Goal: Find specific page/section: Find specific page/section

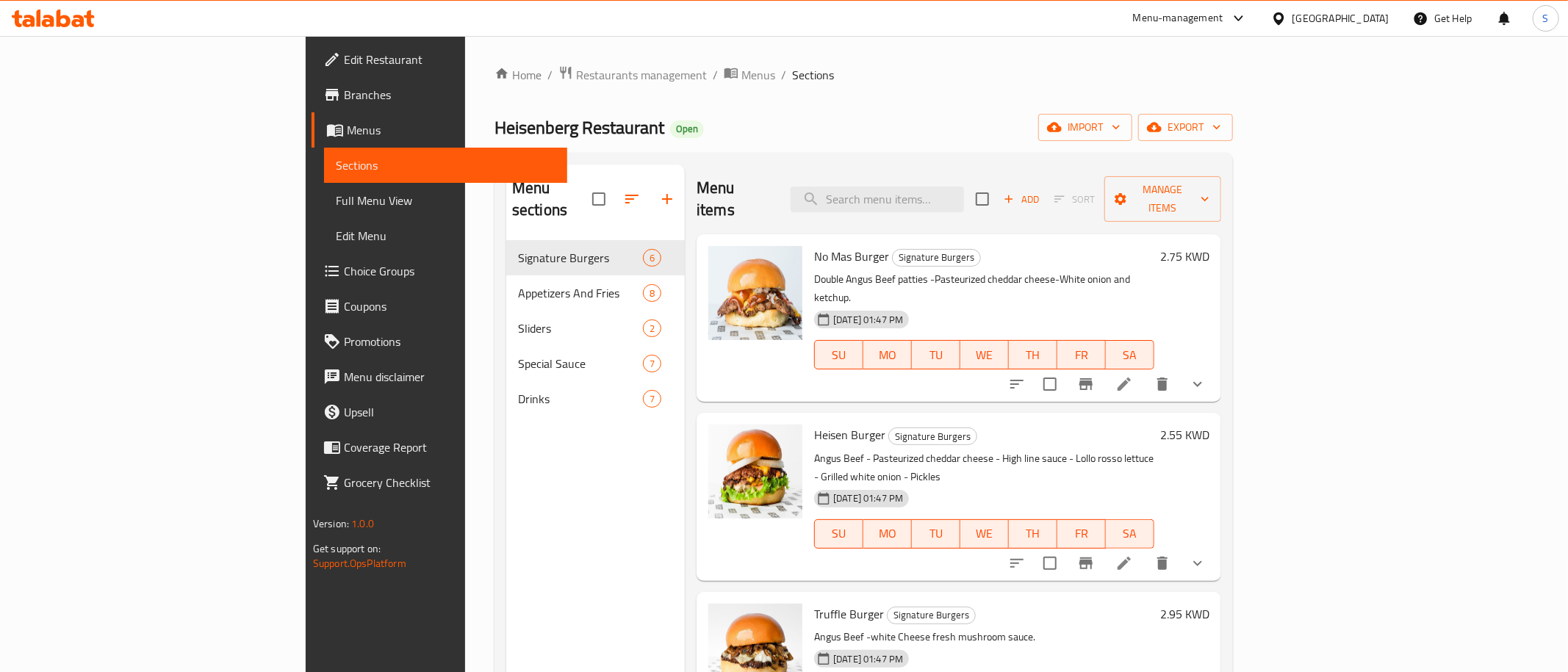
click at [745, 125] on div "Heisenberg Restaurant Open import export" at bounding box center [864, 128] width 739 height 28
click at [576, 78] on span "Restaurants management" at bounding box center [641, 75] width 131 height 18
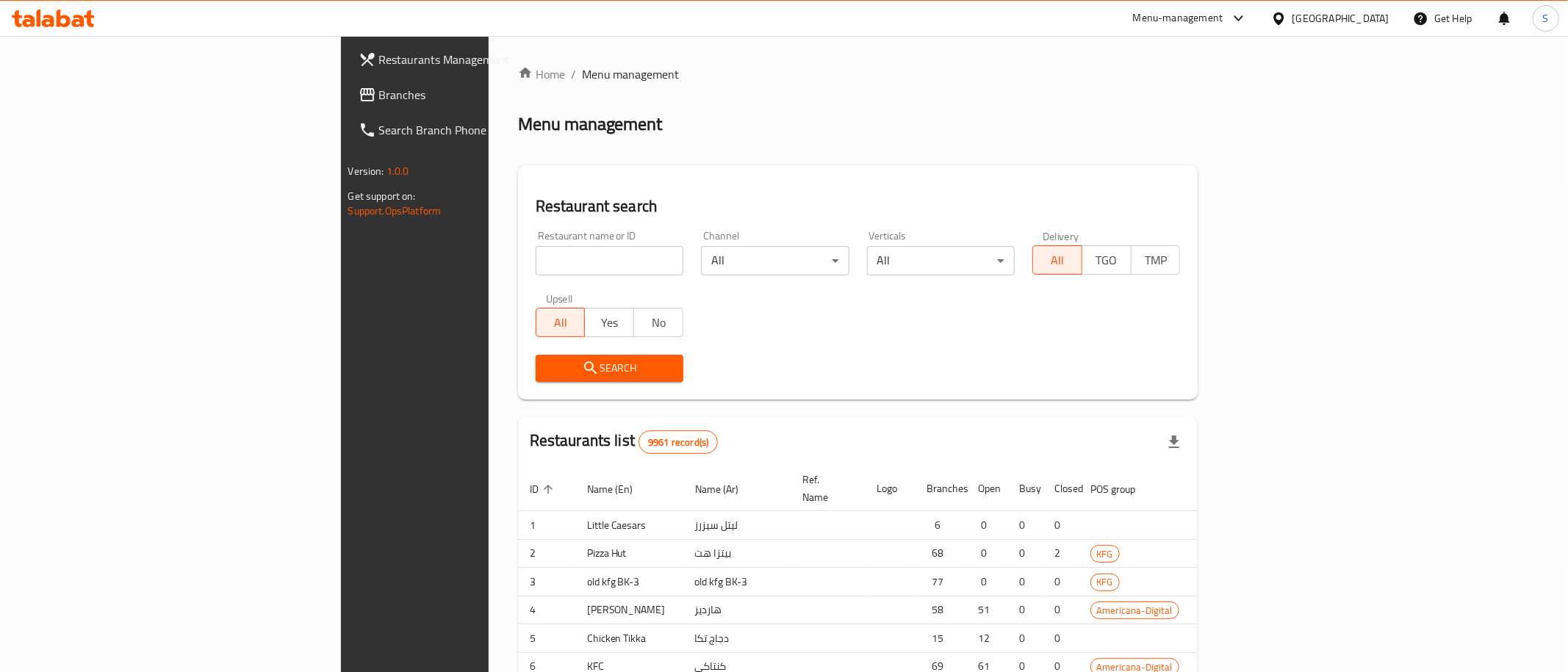
click at [453, 270] on div at bounding box center [784, 336] width 1568 height 672
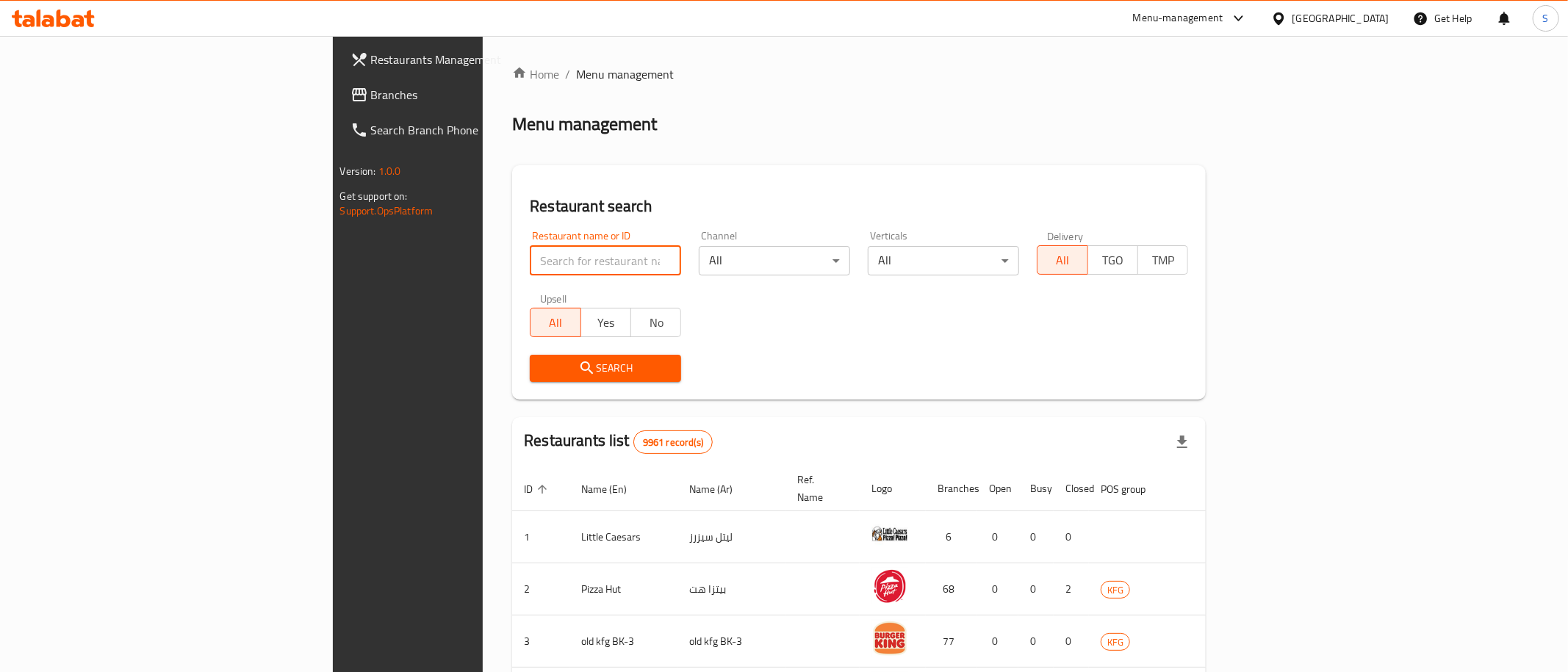
click at [530, 259] on input "search" at bounding box center [605, 261] width 151 height 29
type input "parivaar"
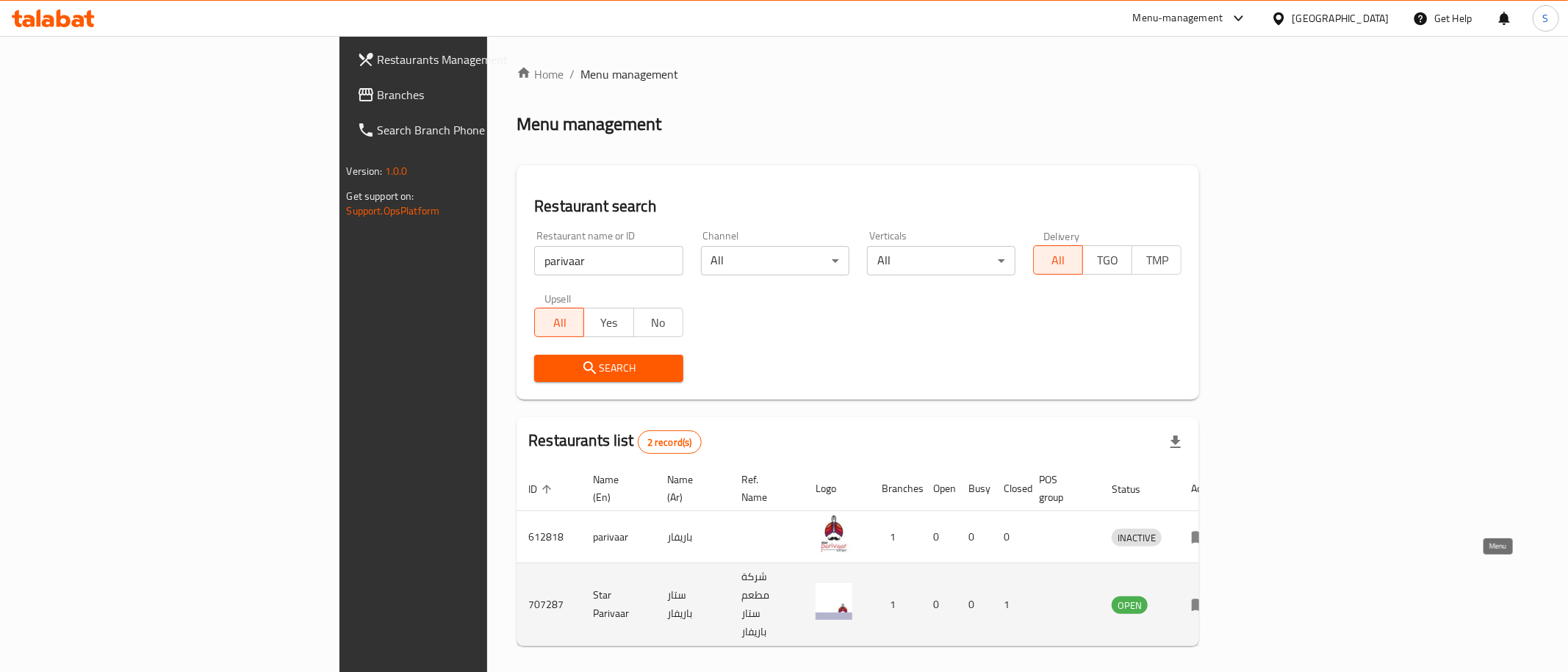
click at [1209, 596] on icon "enhanced table" at bounding box center [1200, 605] width 18 height 18
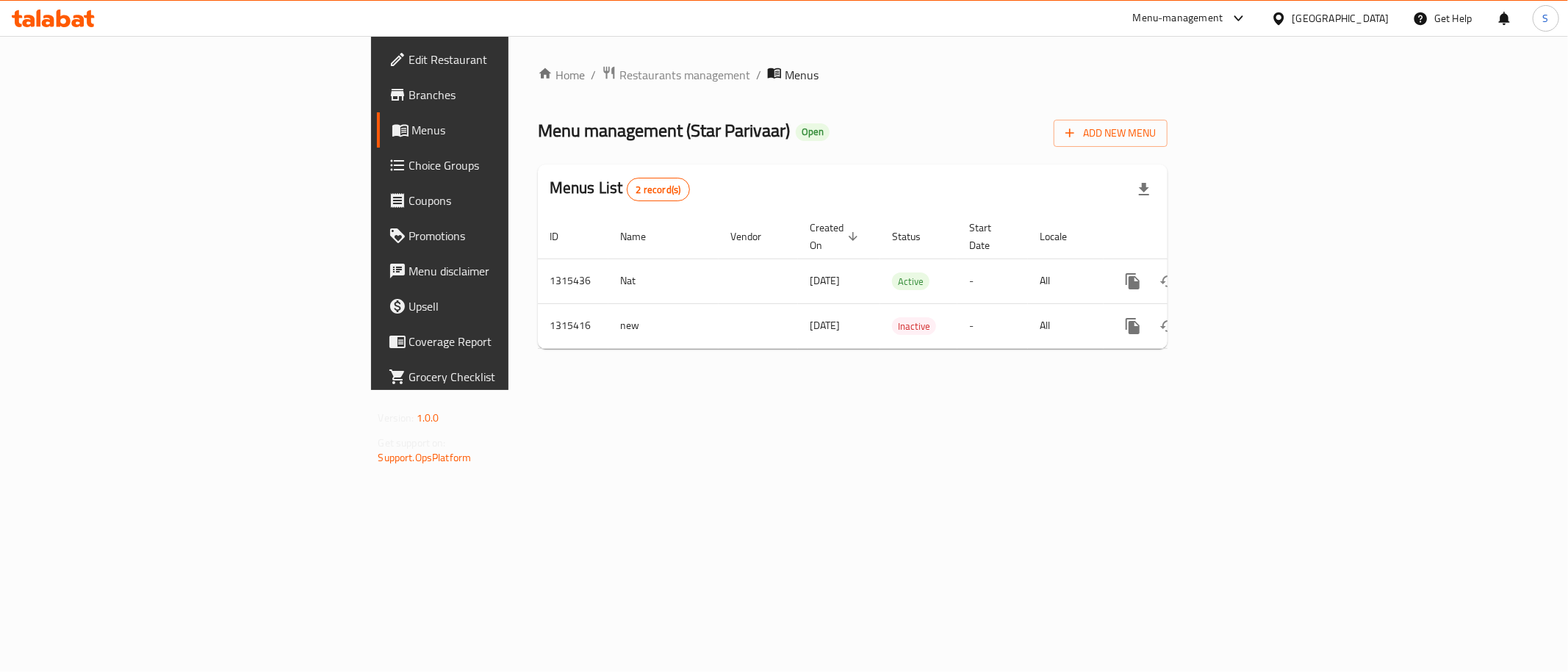
click at [409, 96] on span "Branches" at bounding box center [514, 95] width 211 height 18
